Goal: Information Seeking & Learning: Learn about a topic

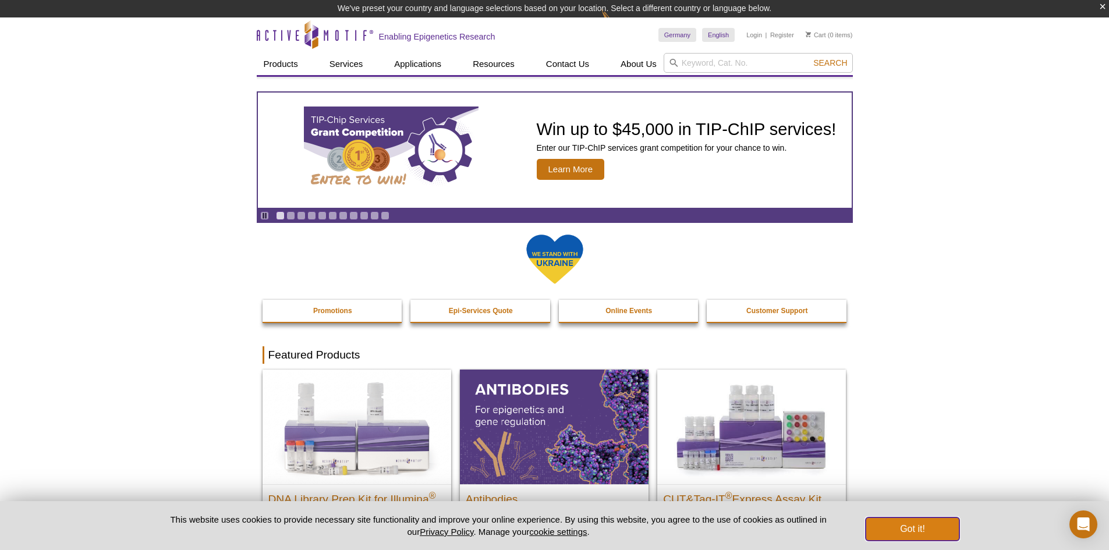
click at [939, 526] on button "Got it!" at bounding box center [912, 529] width 93 height 23
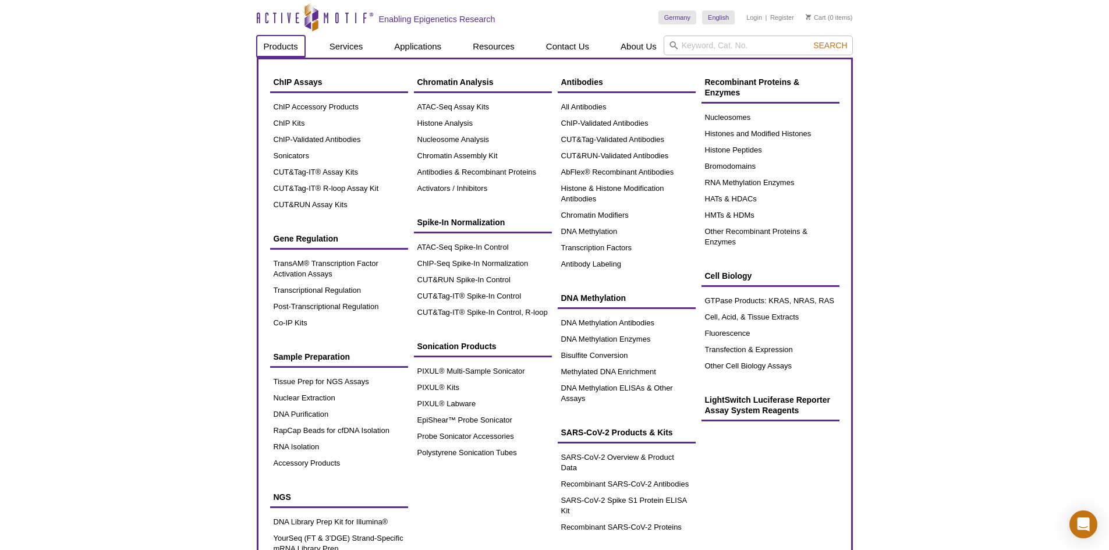
click at [301, 43] on link "Products" at bounding box center [281, 47] width 48 height 22
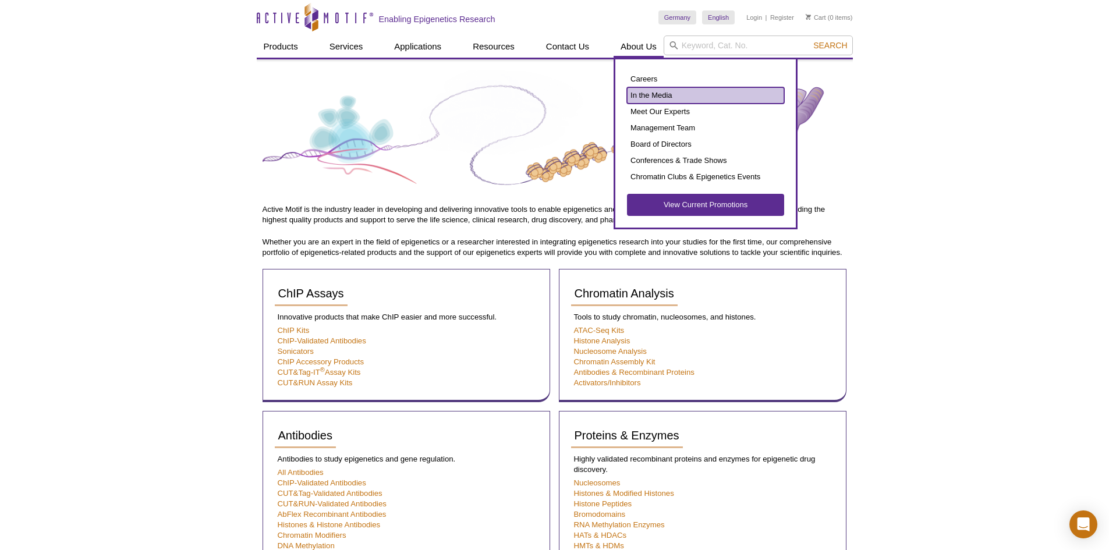
click at [646, 95] on link "In the Media" at bounding box center [705, 95] width 157 height 16
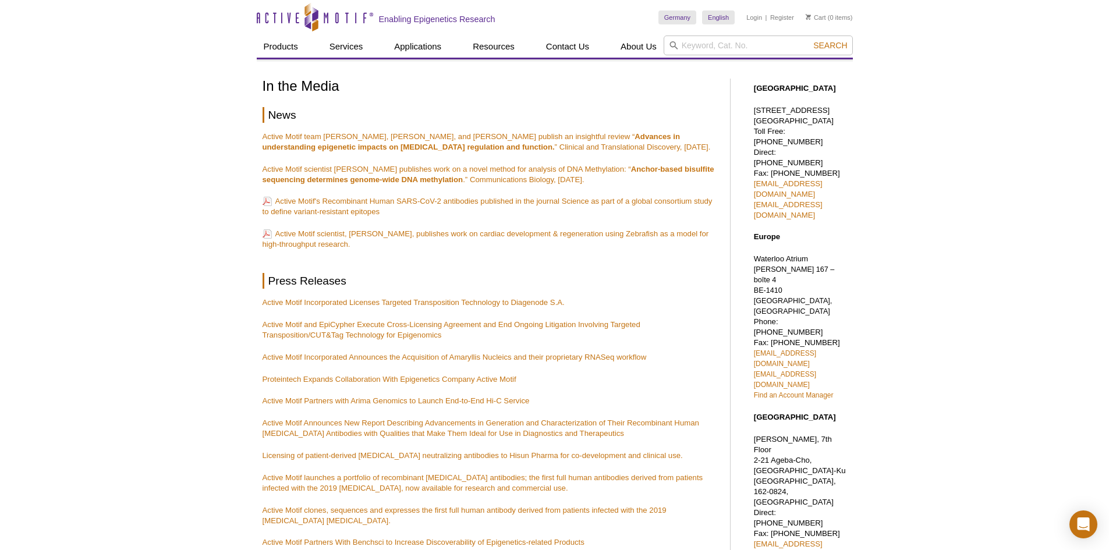
click at [303, 277] on h2 "Press Releases" at bounding box center [491, 281] width 456 height 16
